Goal: Information Seeking & Learning: Learn about a topic

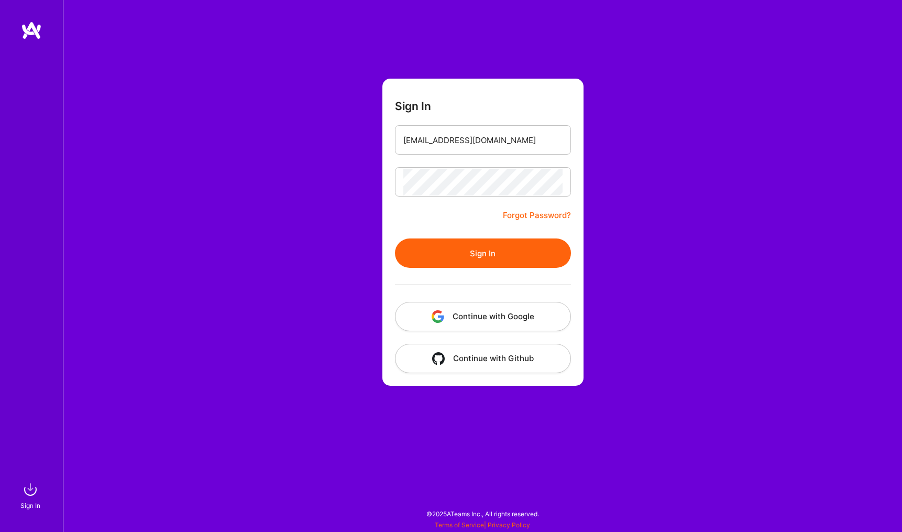
click at [473, 267] on button "Sign In" at bounding box center [483, 252] width 176 height 29
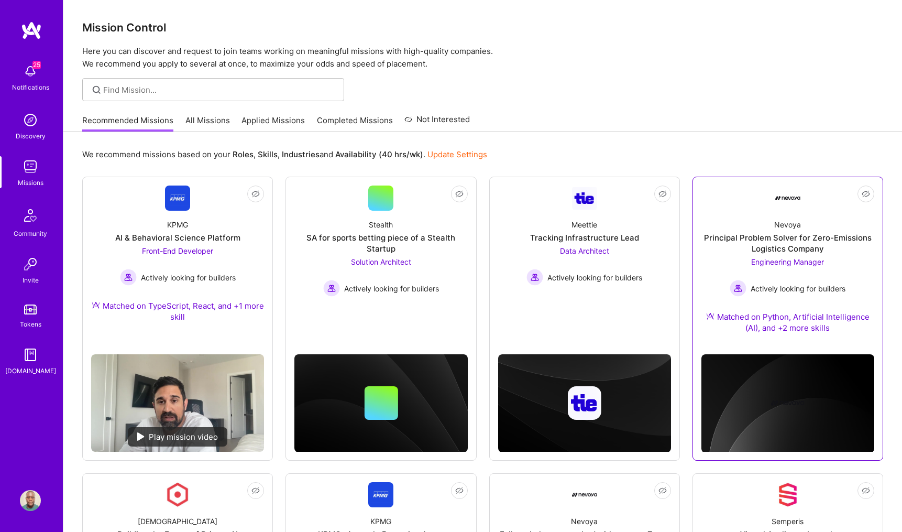
click at [761, 255] on div "Nevoya Principal Problem Solver for Zero-Emissions Logistics Company Engineerin…" at bounding box center [787, 278] width 173 height 135
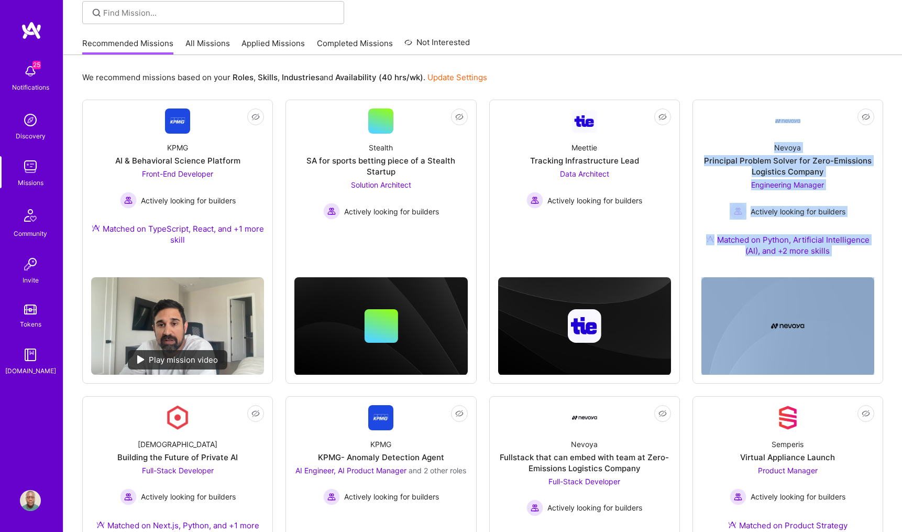
scroll to position [68, 0]
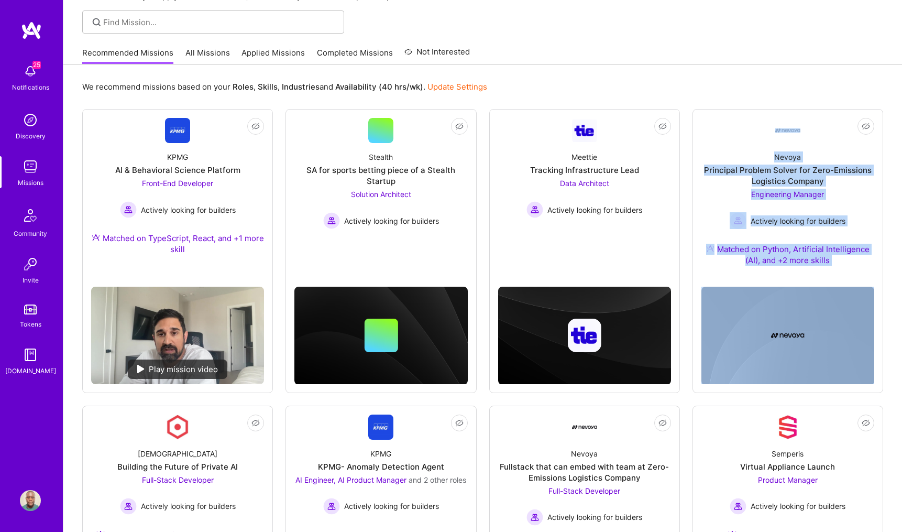
click at [218, 53] on link "All Missions" at bounding box center [207, 55] width 45 height 17
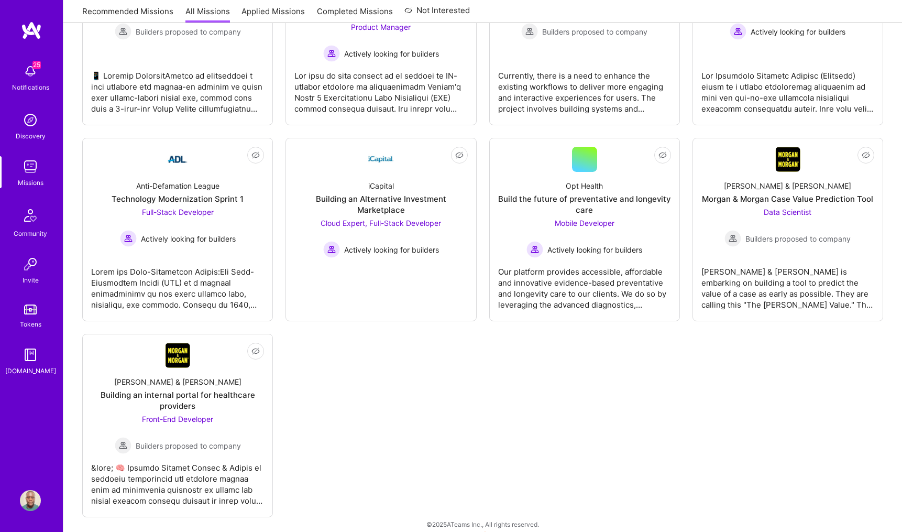
scroll to position [2584, 0]
